Goal: Task Accomplishment & Management: Manage account settings

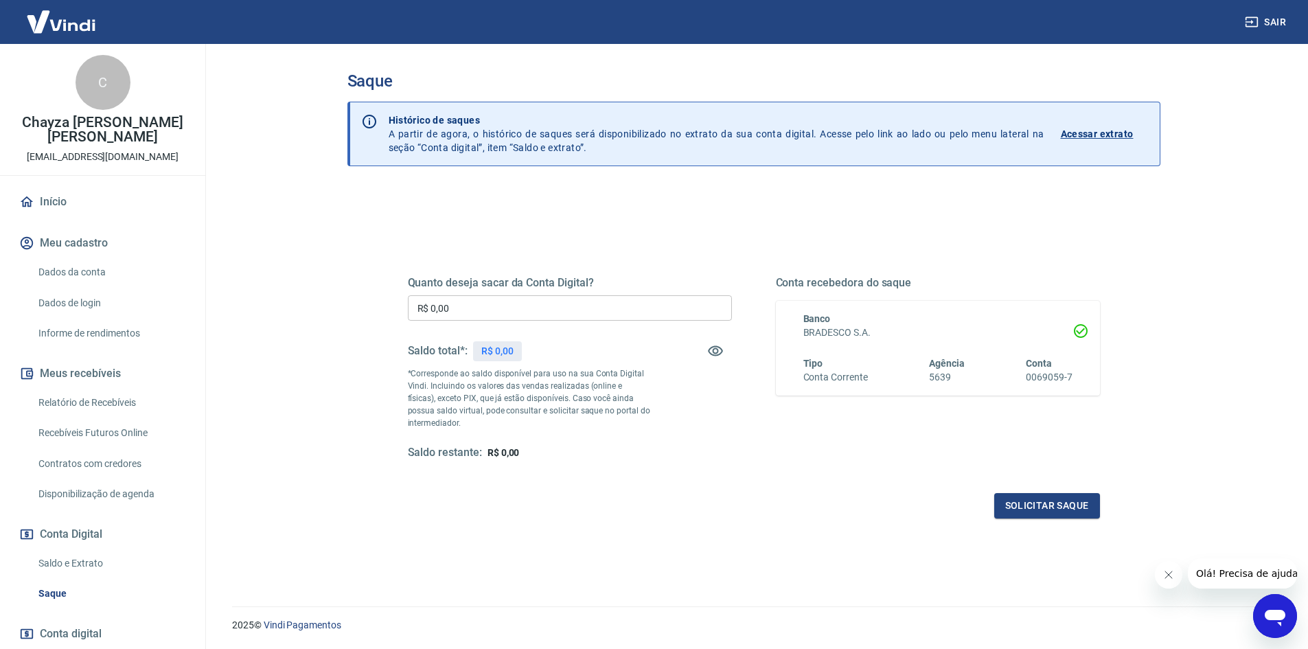
scroll to position [41, 0]
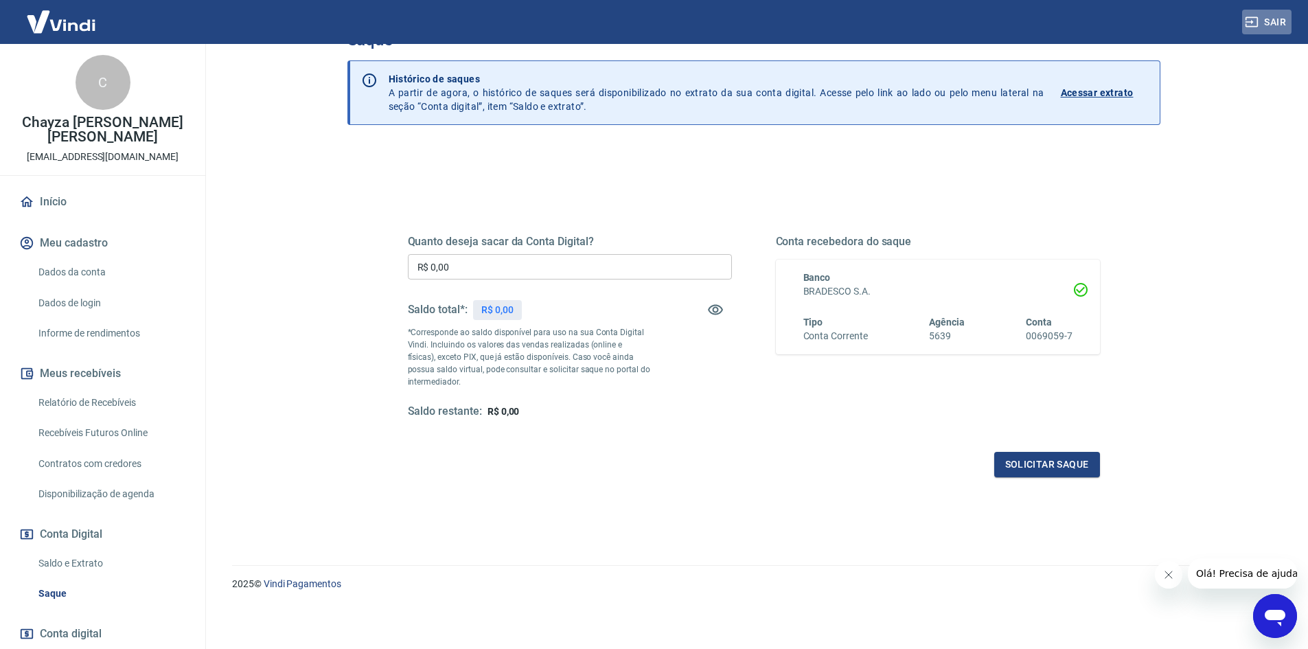
drag, startPoint x: 1255, startPoint y: 21, endPoint x: 1240, endPoint y: 22, distance: 14.4
click at [1255, 21] on icon "button" at bounding box center [1252, 22] width 14 height 14
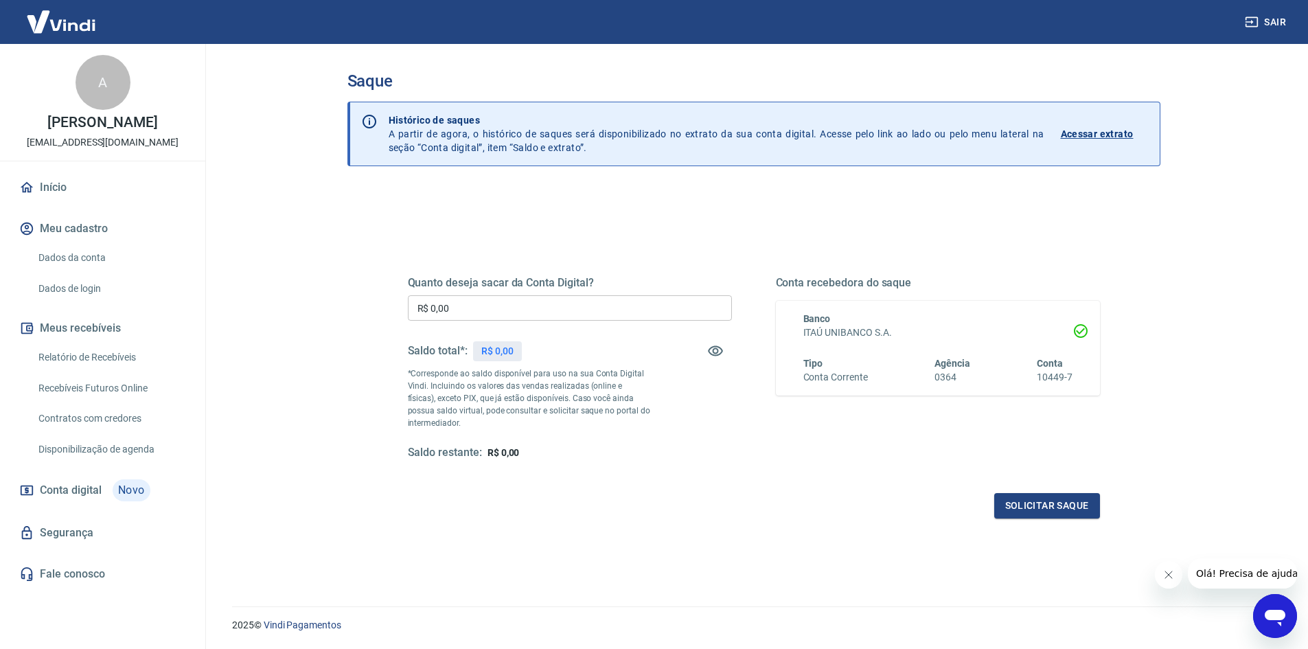
click at [77, 16] on img at bounding box center [60, 22] width 89 height 42
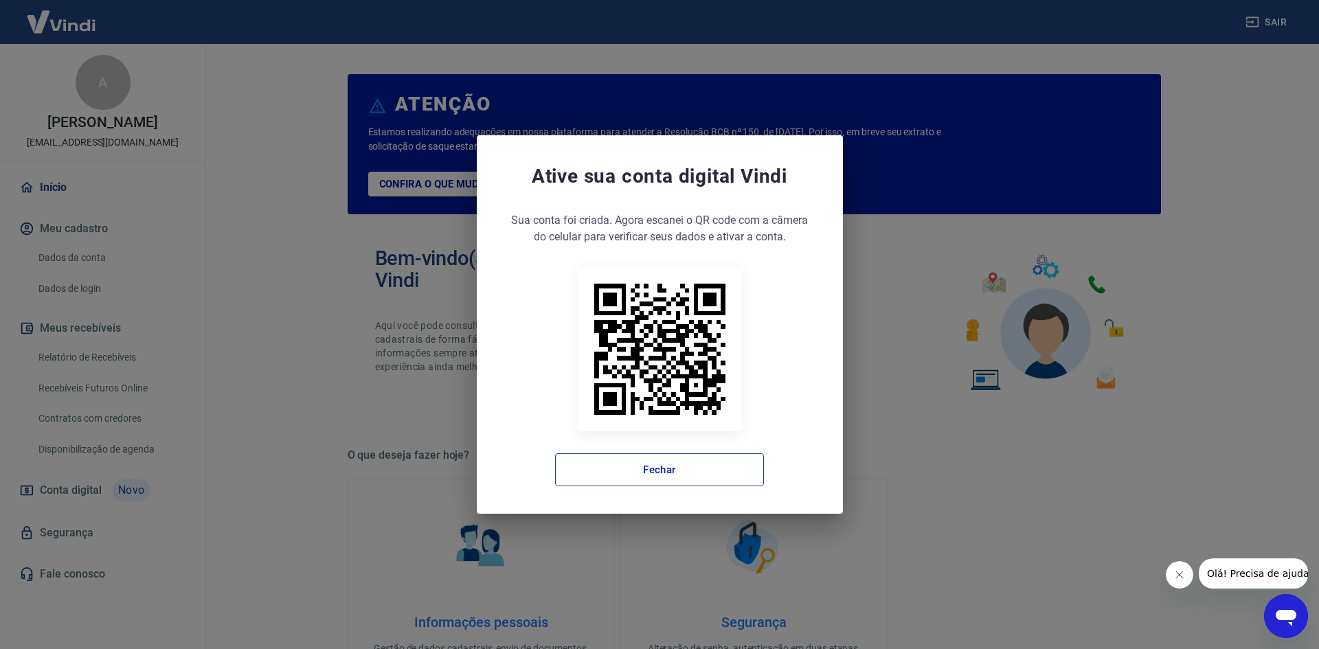
click at [655, 483] on button "Fechar" at bounding box center [659, 469] width 209 height 33
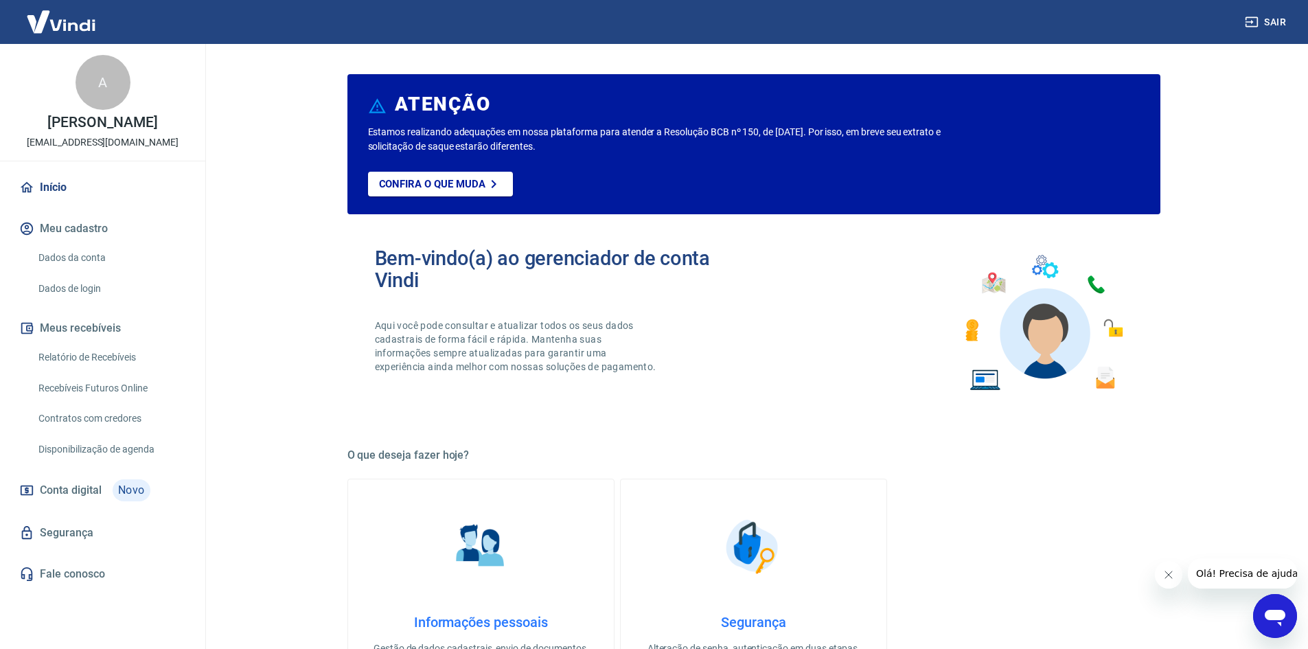
click at [45, 12] on img at bounding box center [60, 22] width 89 height 42
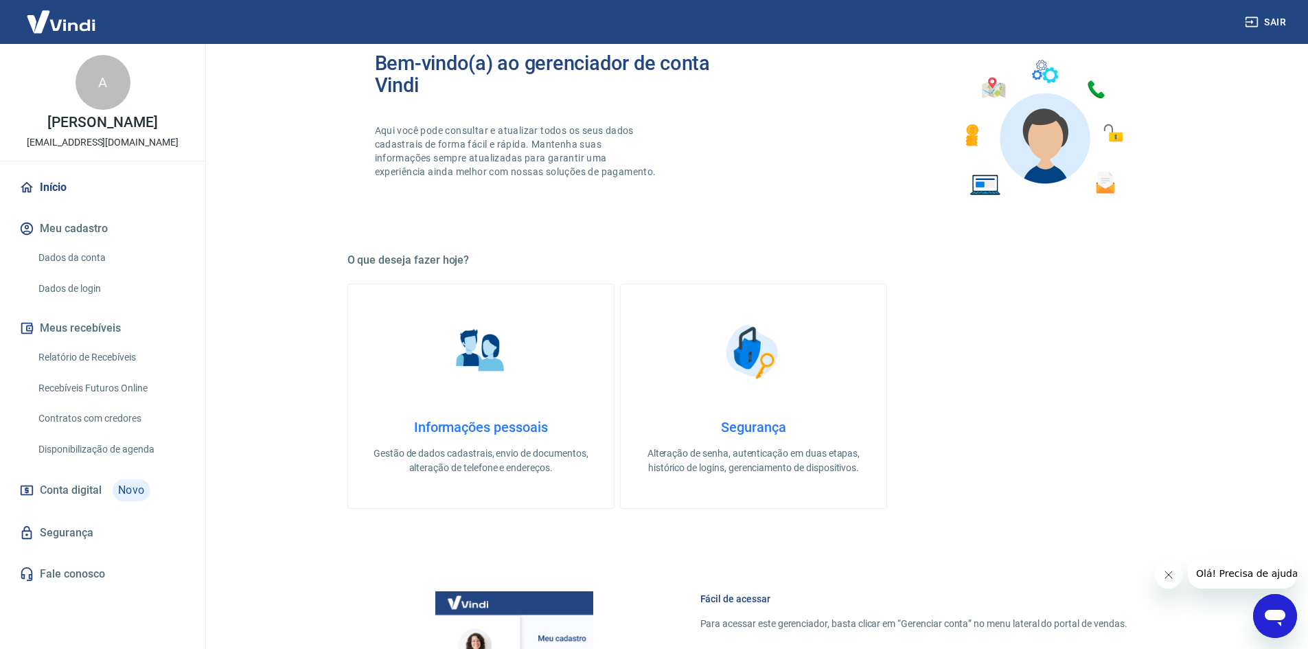
scroll to position [412, 0]
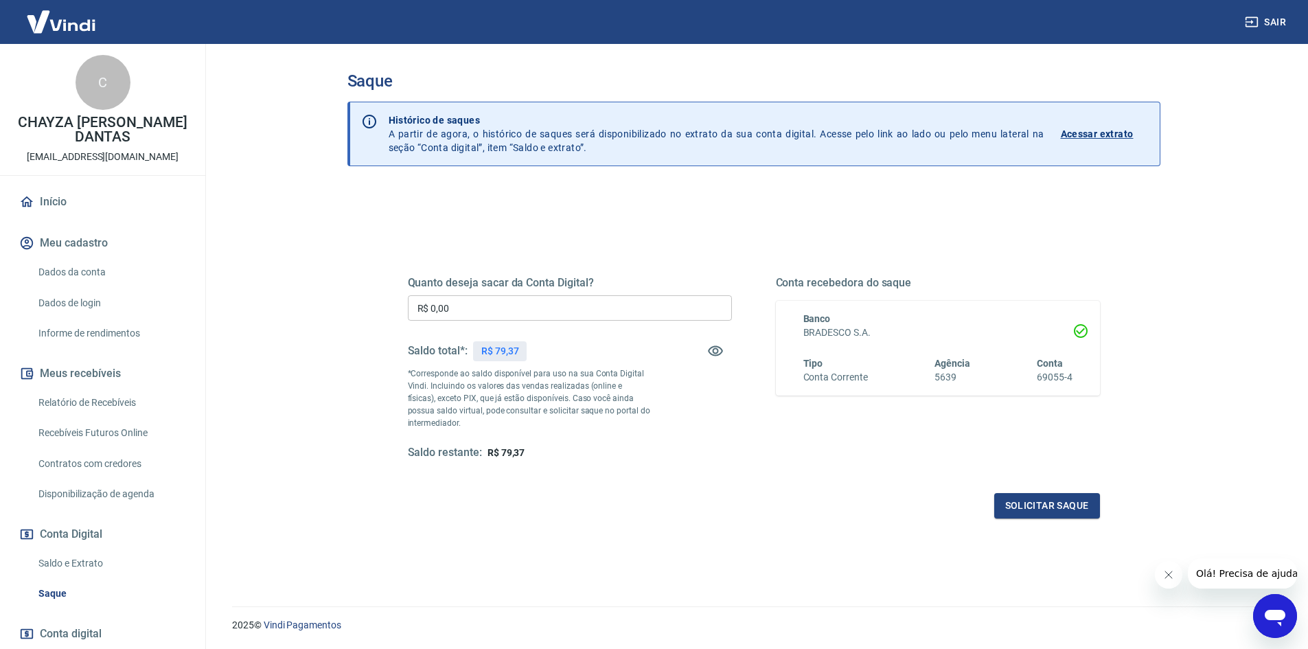
click at [569, 309] on input "R$ 0,00" at bounding box center [570, 307] width 324 height 25
type input "R$ 79,37"
click at [1033, 502] on button "Solicitar saque" at bounding box center [1047, 505] width 106 height 25
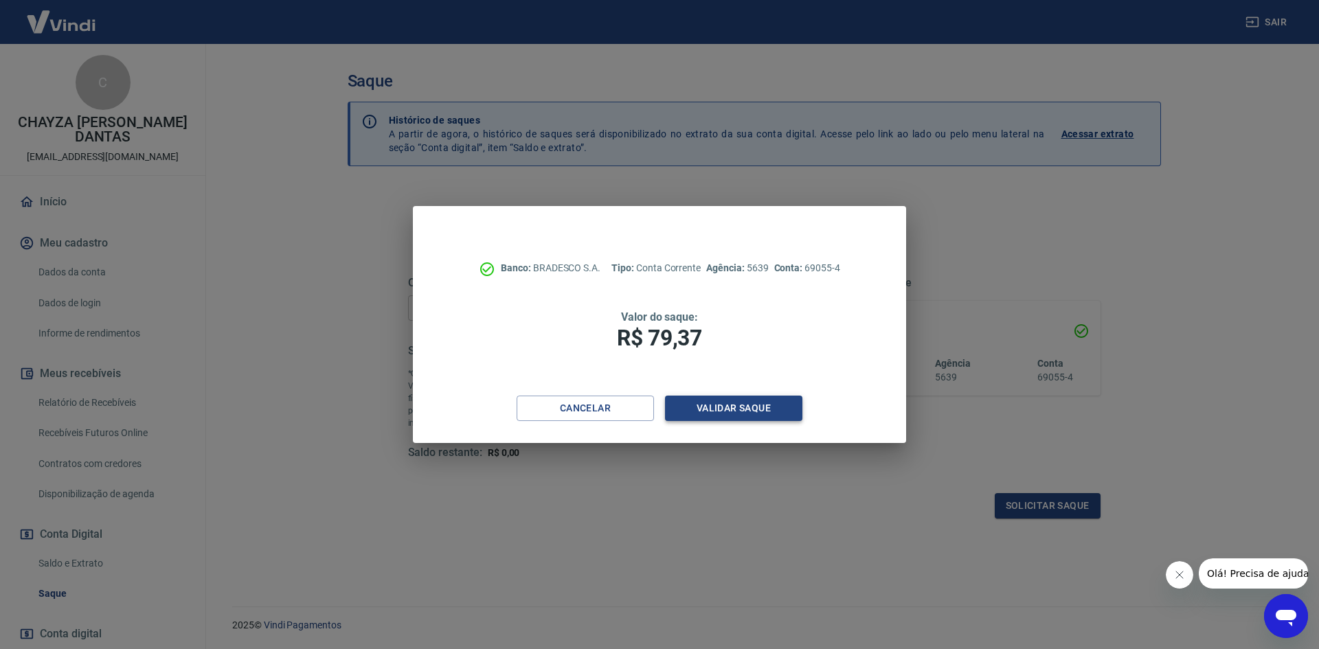
click at [741, 405] on button "Validar saque" at bounding box center [733, 408] width 137 height 25
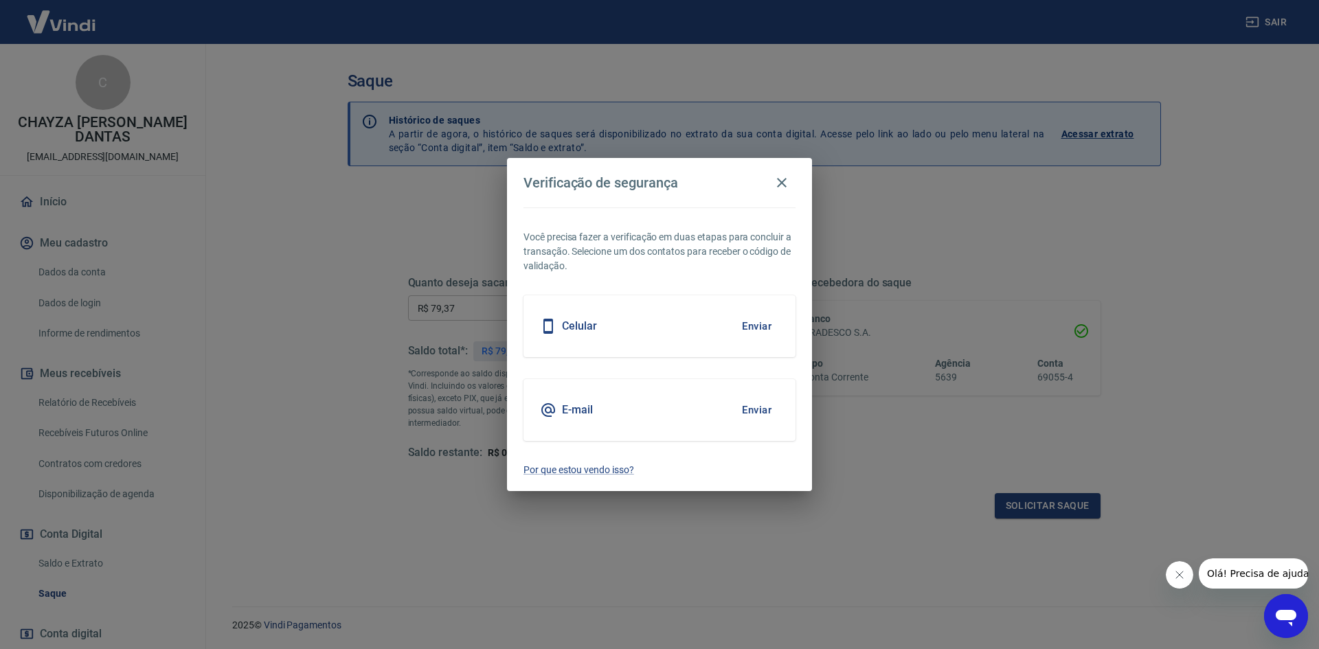
click at [746, 324] on button "Enviar" at bounding box center [756, 326] width 45 height 29
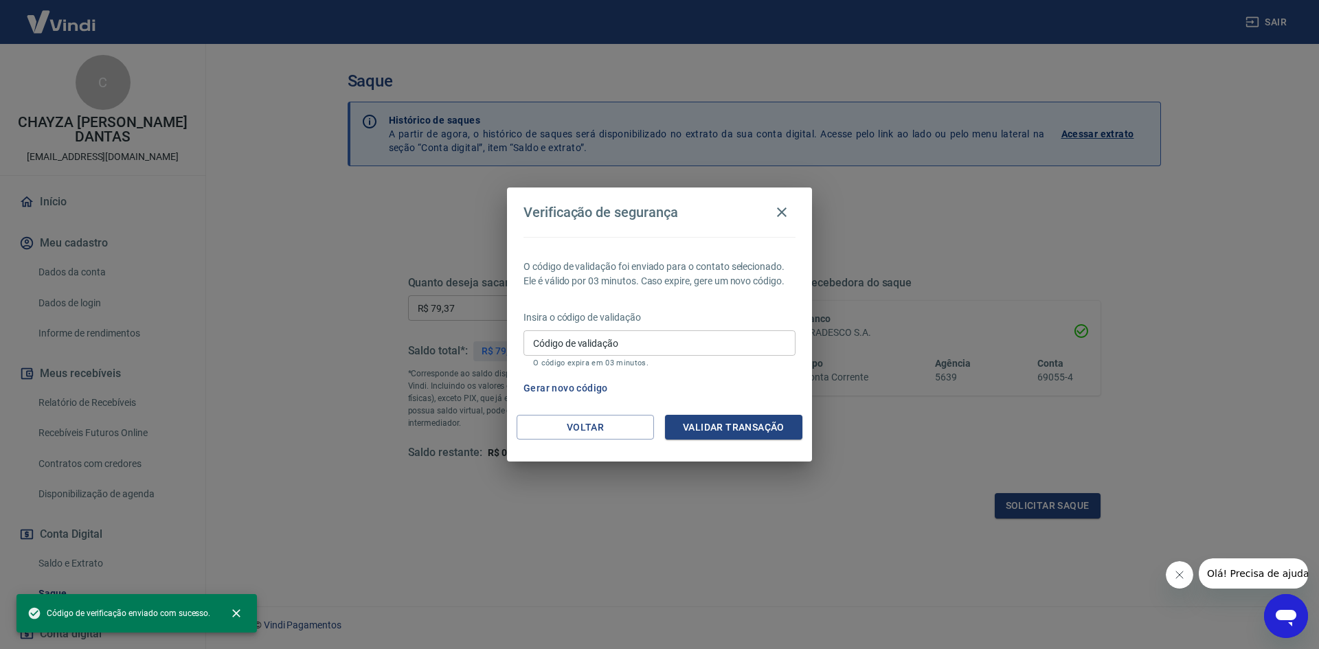
click at [640, 327] on div "Insira o código de validação Código de validação Código de validação O código e…" at bounding box center [659, 340] width 272 height 60
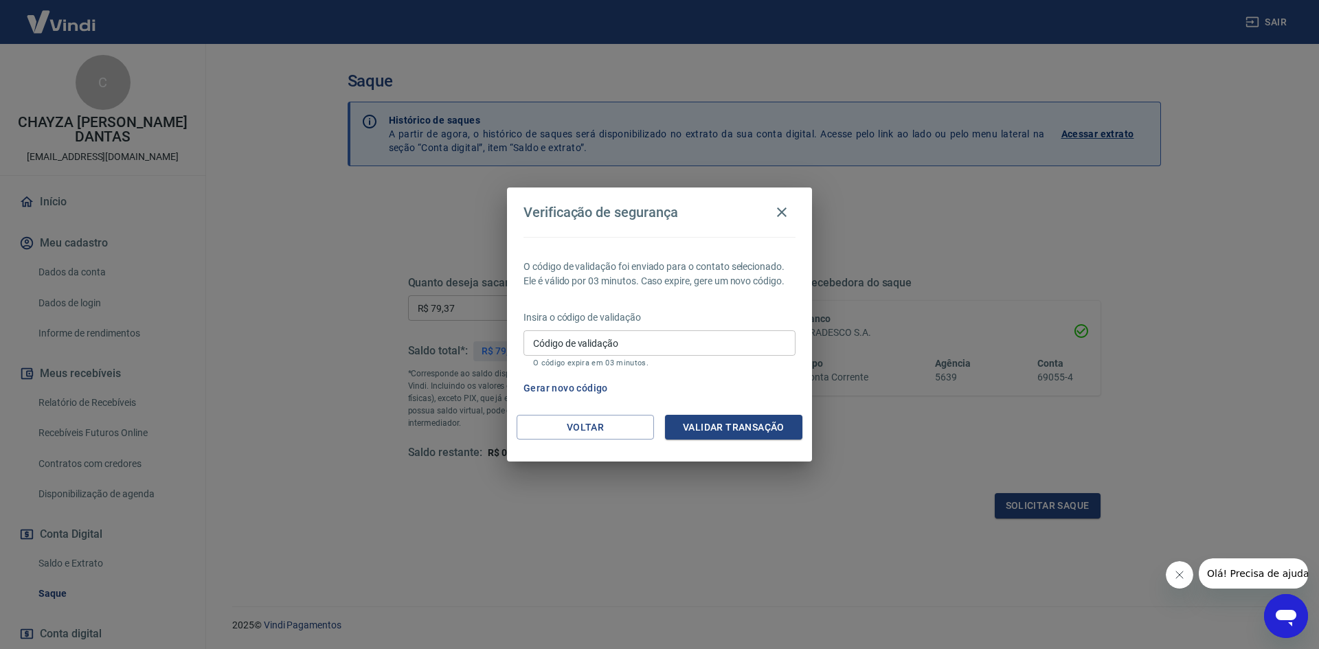
click at [632, 337] on input "Código de validação" at bounding box center [659, 342] width 272 height 25
type input "912321"
click at [692, 437] on button "Validar transação" at bounding box center [733, 427] width 137 height 25
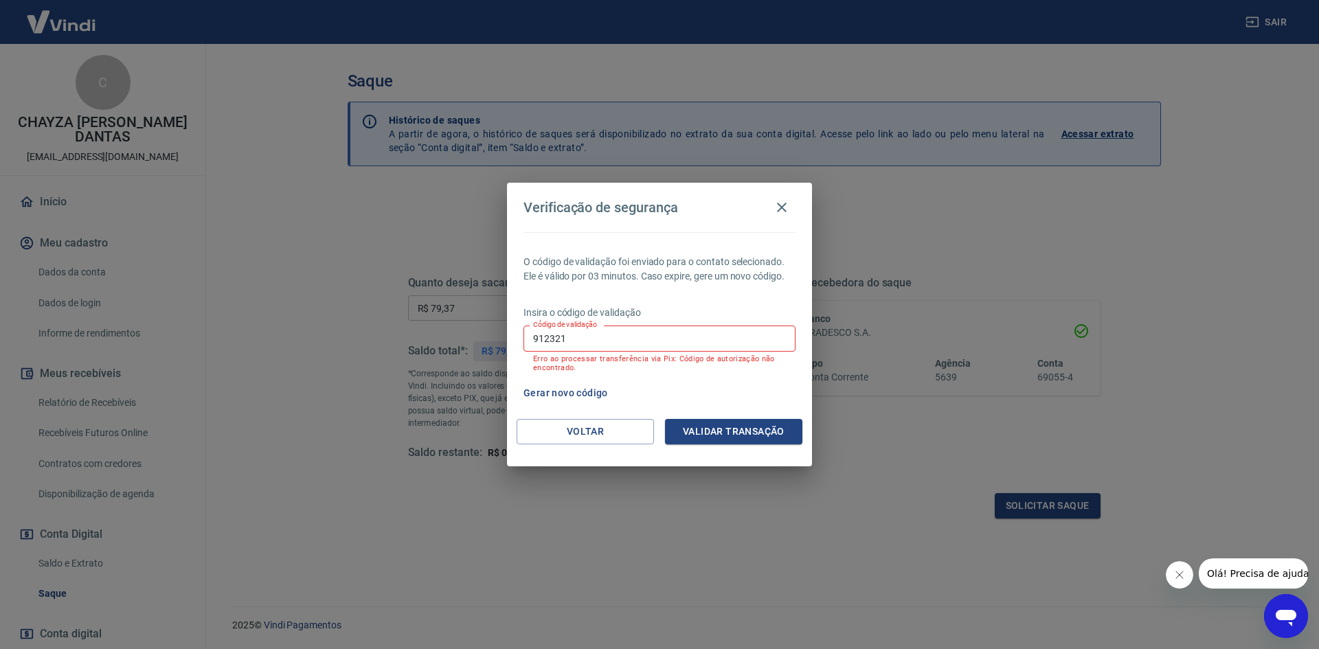
click at [551, 392] on button "Gerar novo código" at bounding box center [565, 392] width 95 height 25
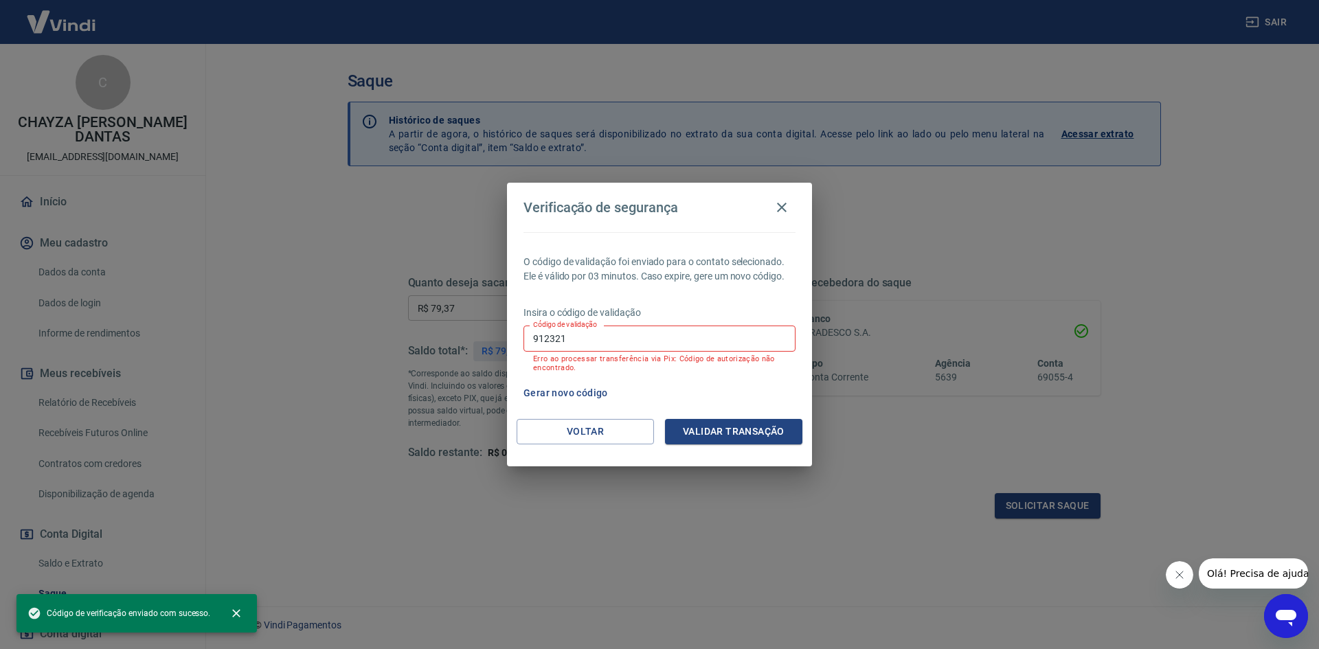
click at [645, 334] on input "912321" at bounding box center [659, 338] width 272 height 25
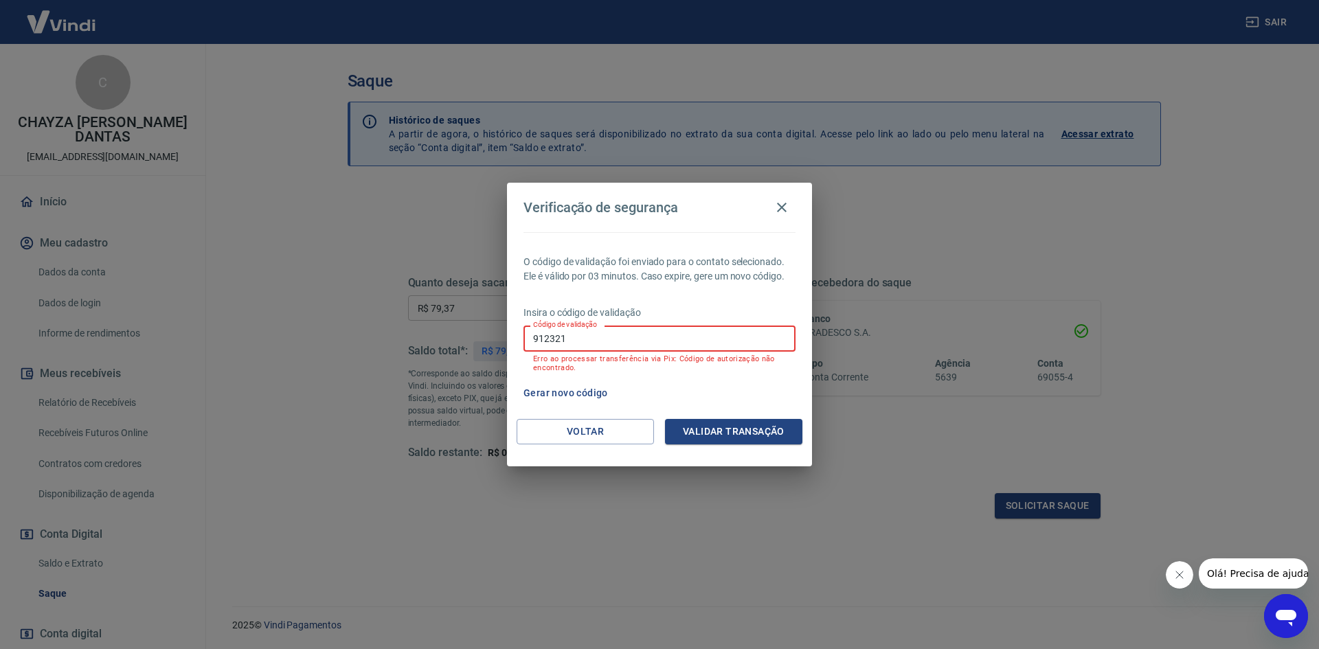
click at [645, 334] on input "912321" at bounding box center [659, 338] width 272 height 25
drag, startPoint x: 645, startPoint y: 334, endPoint x: 635, endPoint y: 332, distance: 9.8
click at [642, 332] on input "912321" at bounding box center [659, 338] width 272 height 25
click at [592, 438] on button "Voltar" at bounding box center [584, 431] width 137 height 25
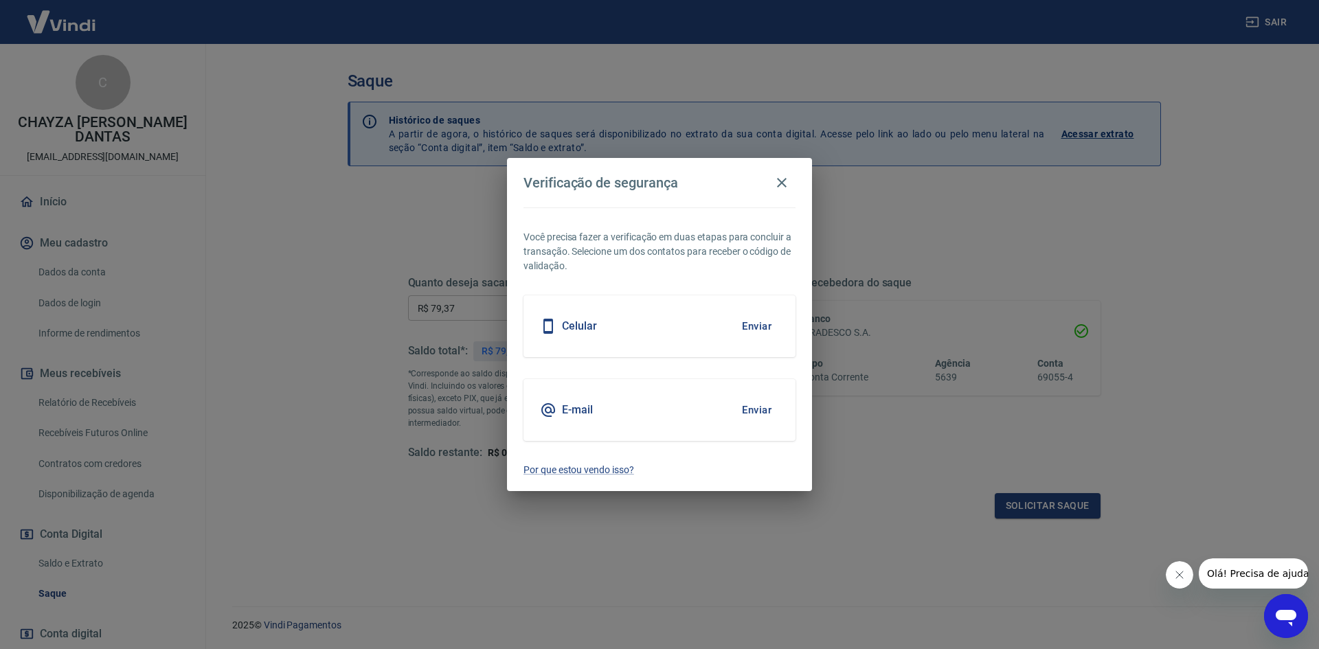
click at [760, 330] on button "Enviar" at bounding box center [756, 326] width 45 height 29
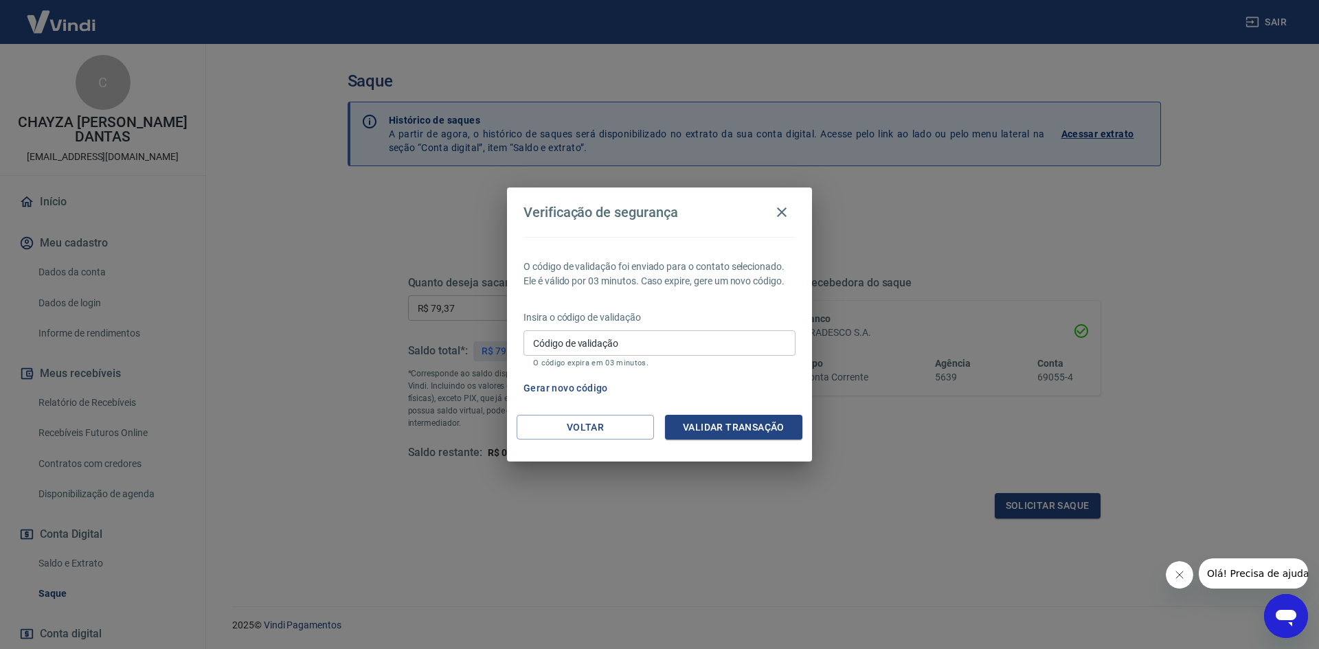
click at [661, 390] on div "Gerar novo código" at bounding box center [656, 388] width 277 height 25
click at [566, 387] on button "Gerar novo código" at bounding box center [565, 388] width 95 height 25
click at [780, 213] on icon "button" at bounding box center [782, 212] width 10 height 10
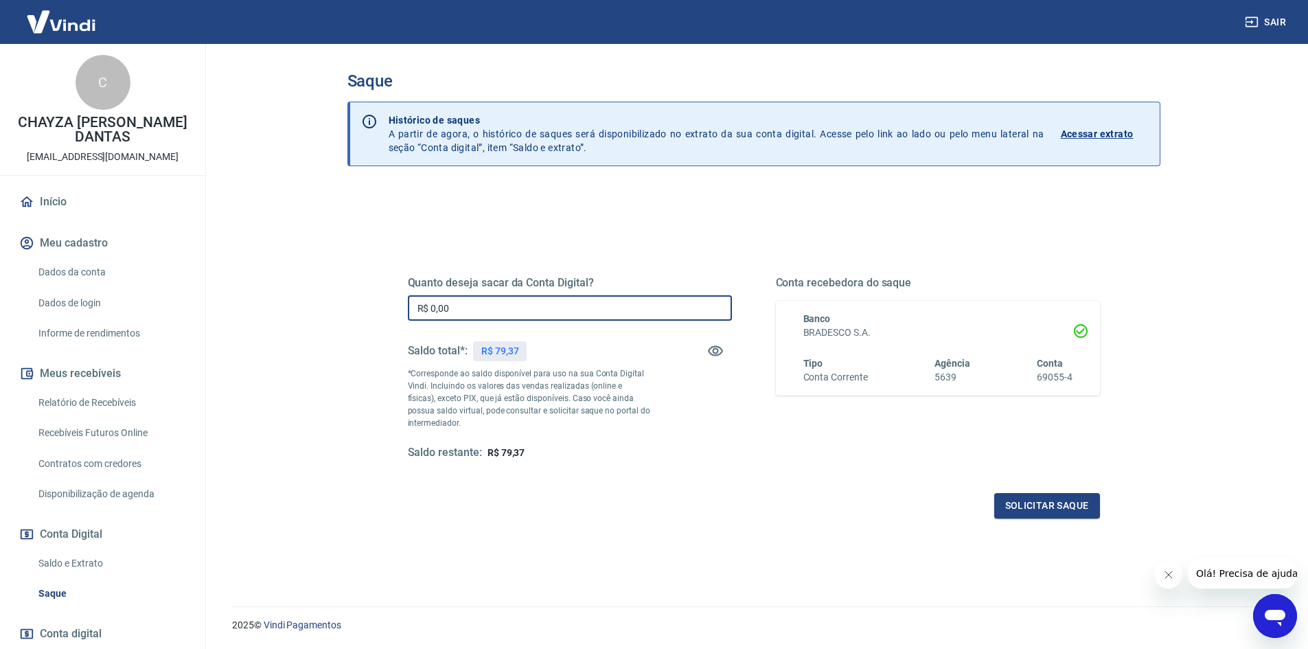
click at [540, 306] on input "R$ 0,00" at bounding box center [570, 307] width 324 height 25
type input "R$ 79,37"
click at [1026, 506] on button "Solicitar saque" at bounding box center [1047, 505] width 106 height 25
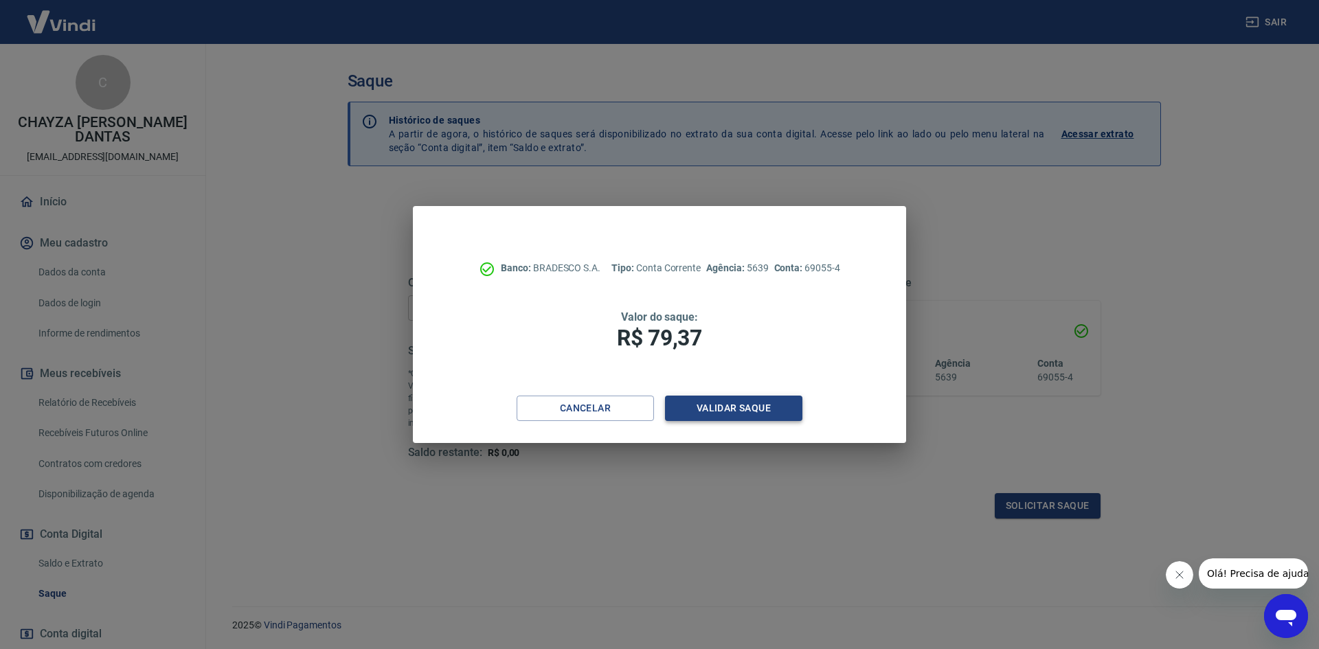
click at [747, 407] on button "Validar saque" at bounding box center [733, 408] width 137 height 25
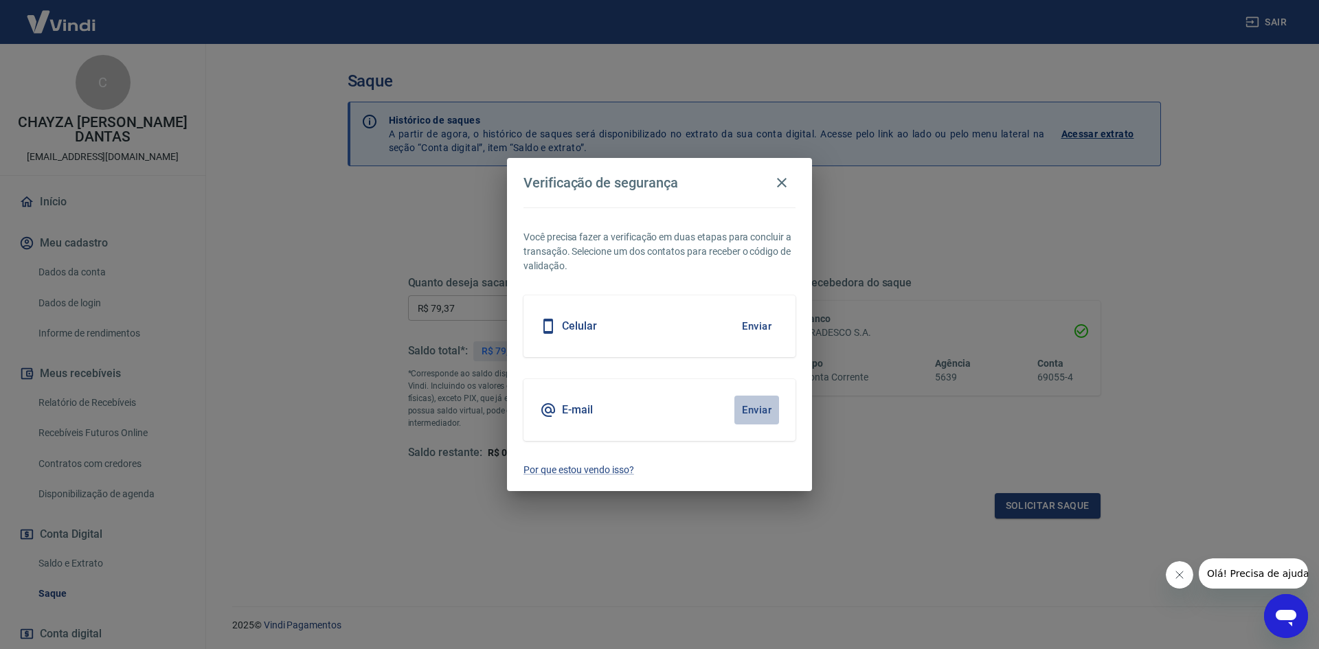
click at [763, 407] on button "Enviar" at bounding box center [756, 410] width 45 height 29
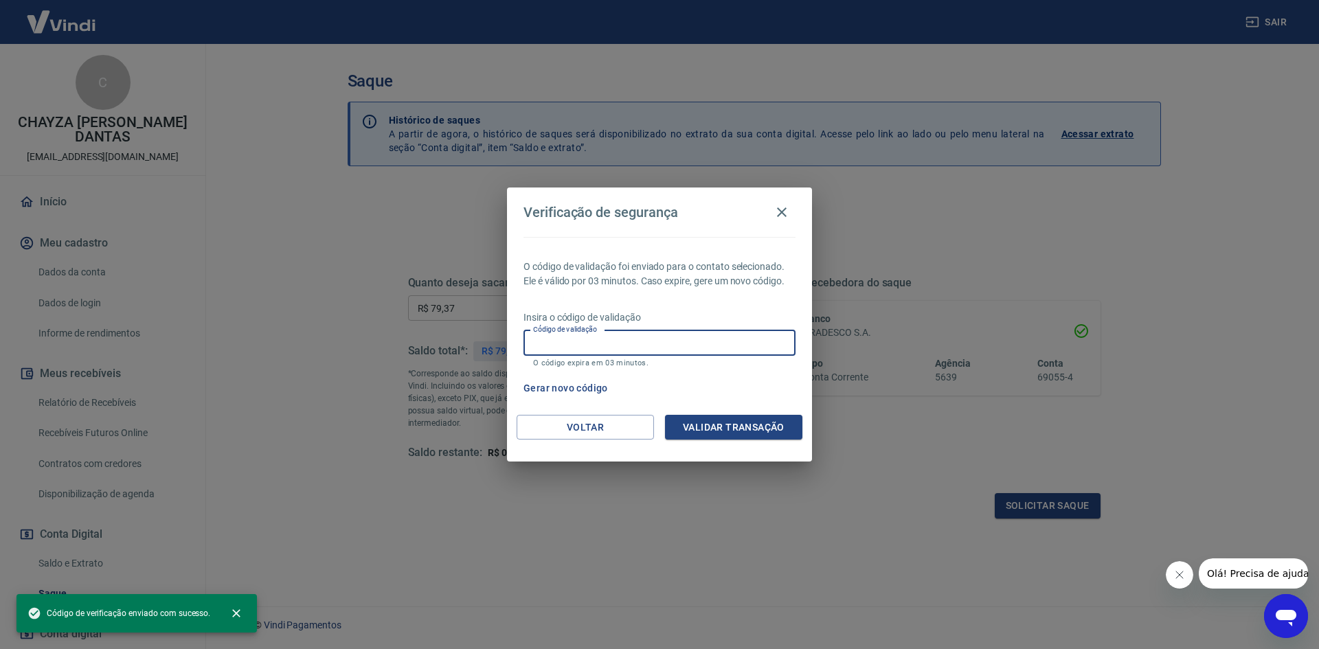
click at [608, 341] on input "Código de validação" at bounding box center [659, 342] width 272 height 25
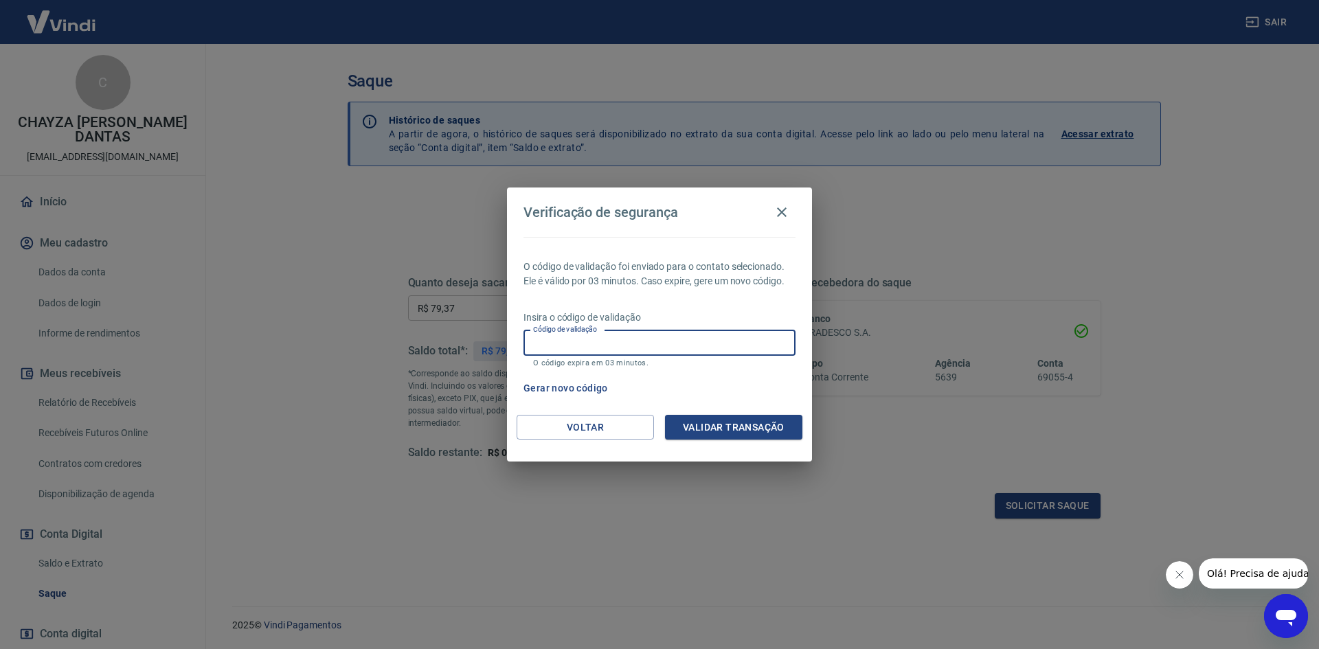
click at [603, 340] on input "Código de validação" at bounding box center [659, 342] width 272 height 25
type input "438569"
click at [767, 428] on button "Validar transação" at bounding box center [733, 427] width 137 height 25
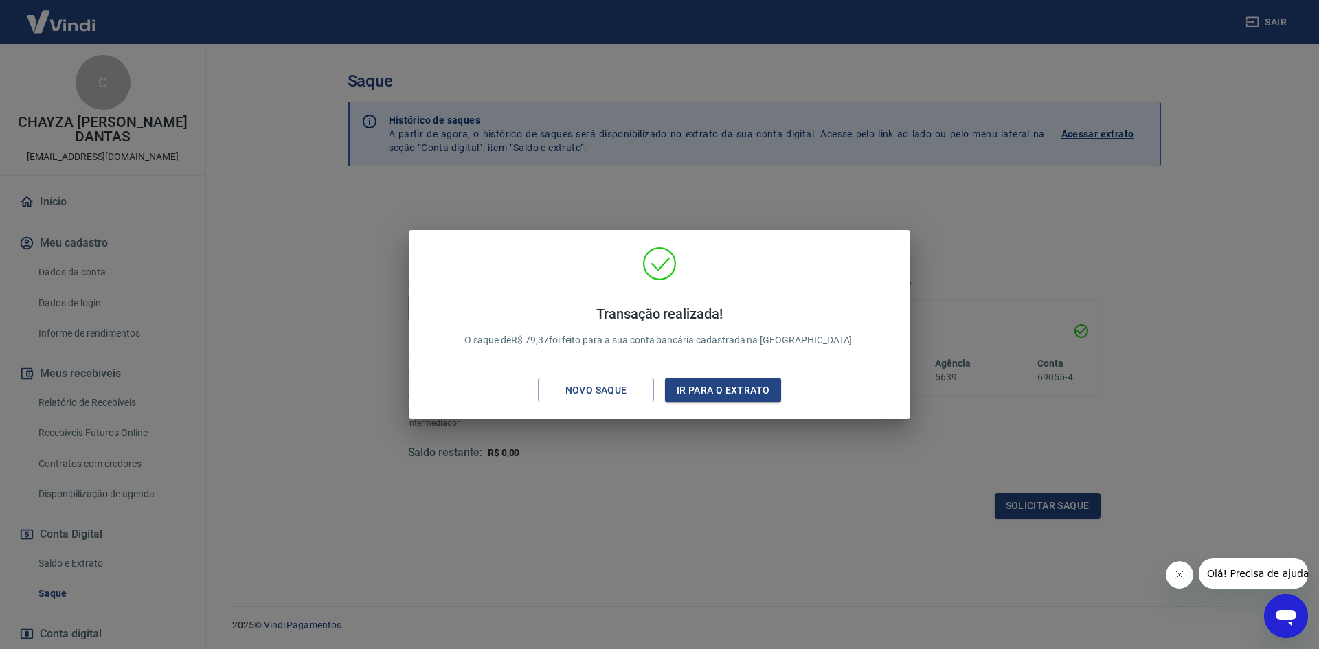
click at [702, 450] on div "Transação realizada! O saque de R$ 79,37 foi feito para a sua conta bancária ca…" at bounding box center [659, 324] width 1319 height 649
